Goal: Check status

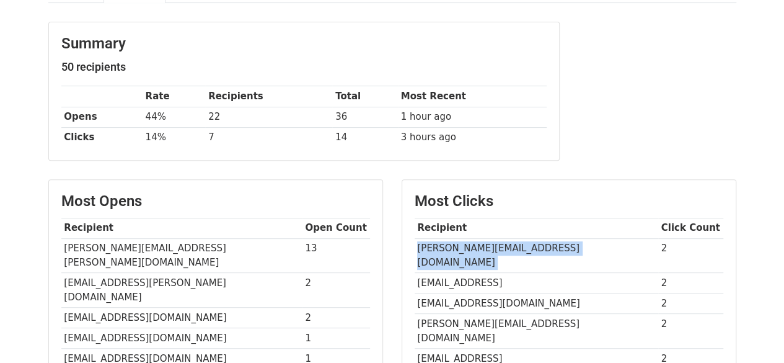
scroll to position [138, 0]
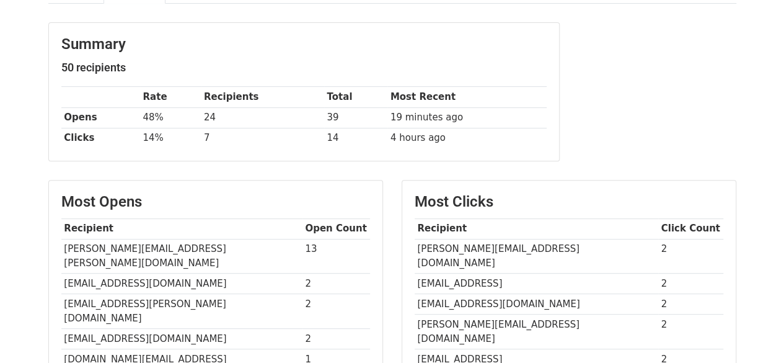
click at [427, 223] on th "Recipient" at bounding box center [537, 228] width 244 height 20
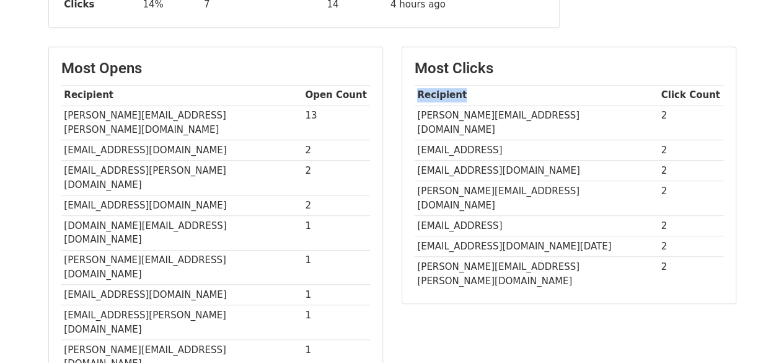
scroll to position [298, 0]
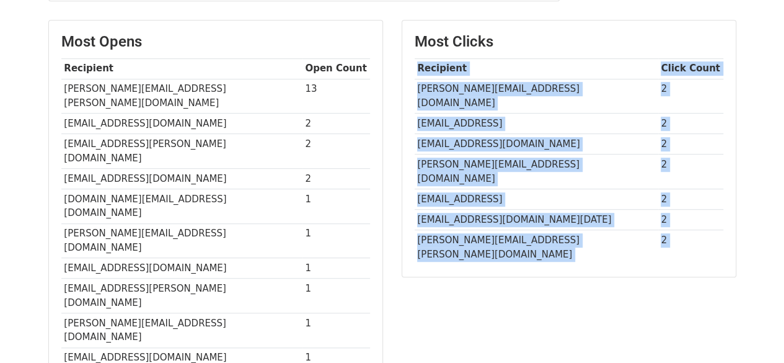
click at [647, 220] on div "Most Clicks Recipient Click Count [PERSON_NAME][EMAIL_ADDRESS][DOMAIN_NAME] 2 […" at bounding box center [569, 148] width 334 height 256
copy main "Recipient Click Count [PERSON_NAME][EMAIL_ADDRESS][DOMAIN_NAME] 2 [PERSON_NAME]…"
